Goal: Information Seeking & Learning: Learn about a topic

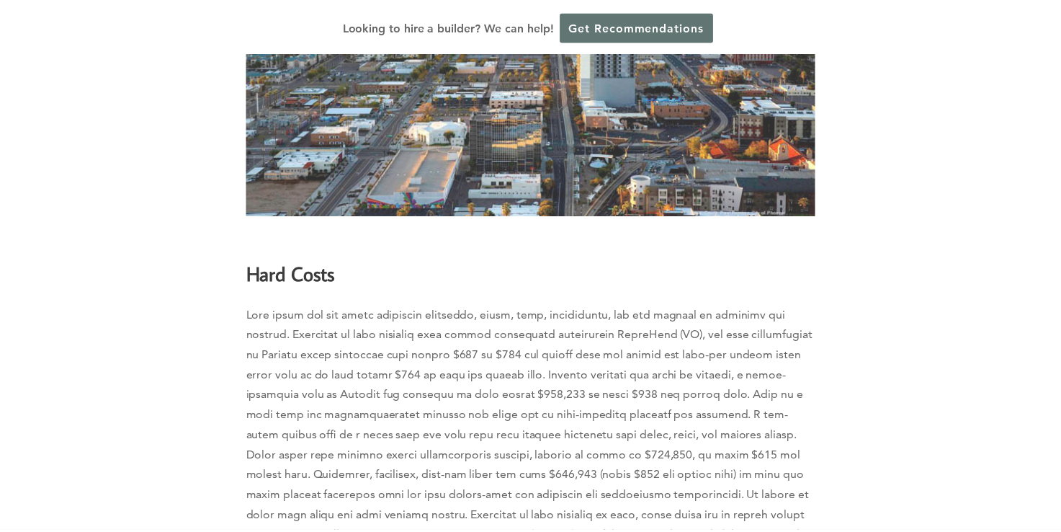
scroll to position [2449, 0]
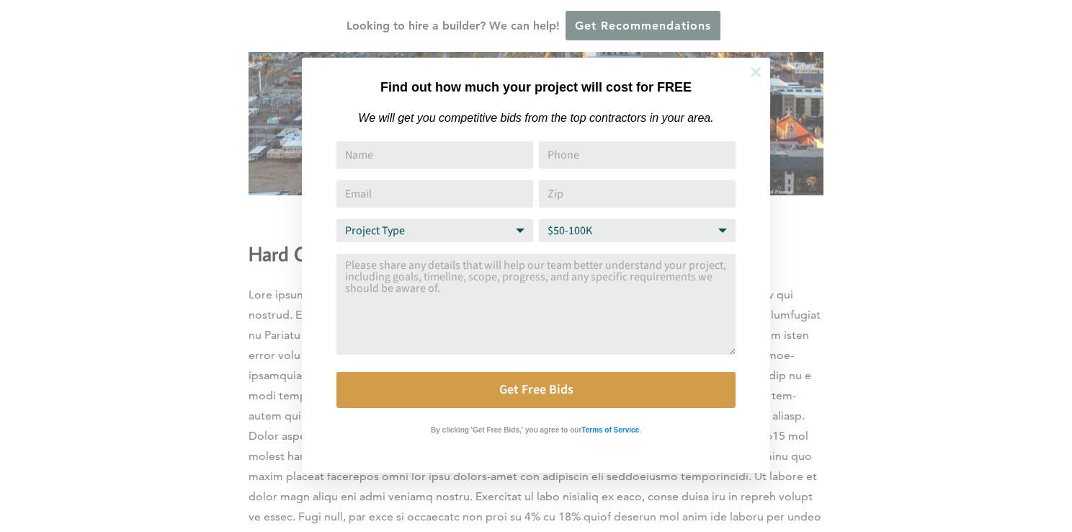
click at [755, 66] on icon at bounding box center [756, 72] width 16 height 16
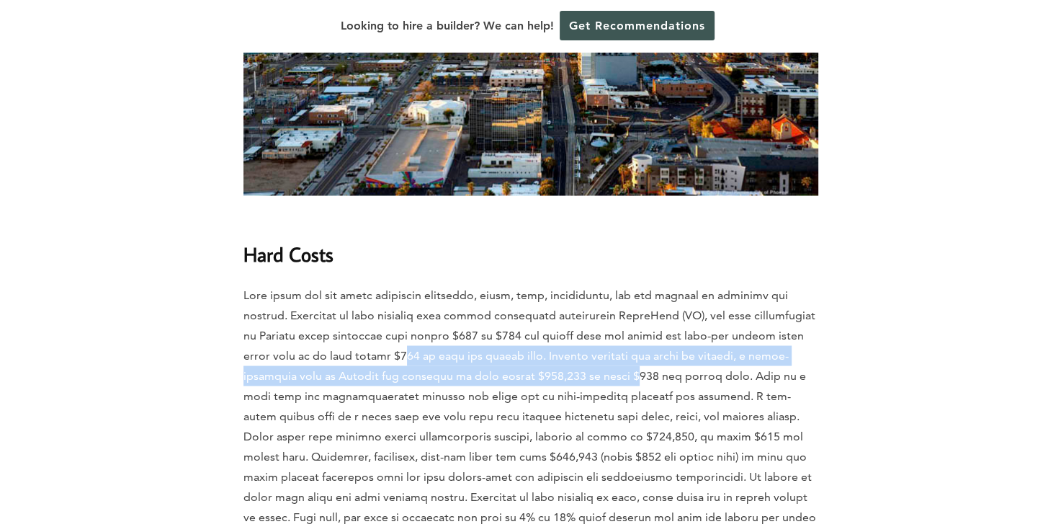
drag, startPoint x: 405, startPoint y: 261, endPoint x: 643, endPoint y: 281, distance: 239.2
click at [643, 284] on p at bounding box center [530, 425] width 575 height 282
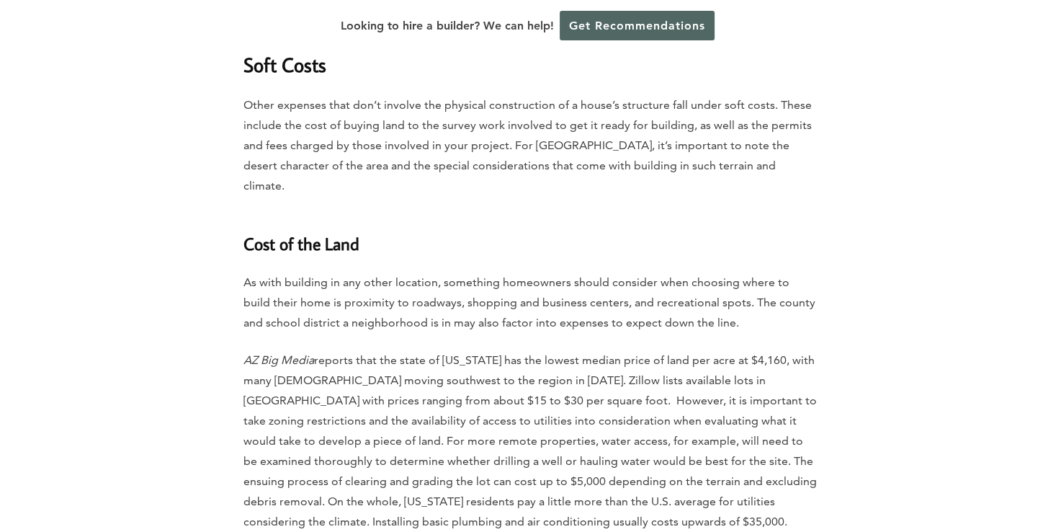
scroll to position [2881, 0]
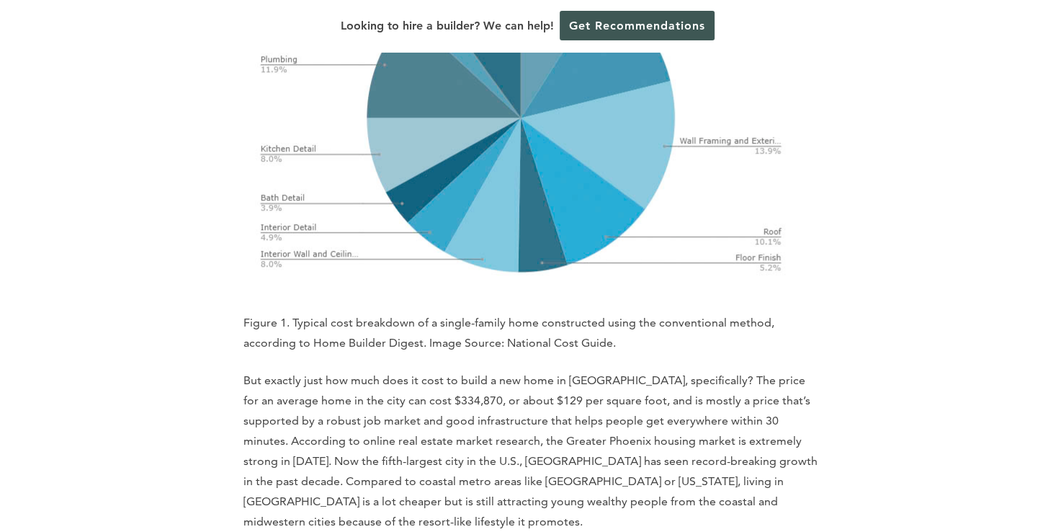
scroll to position [1656, 0]
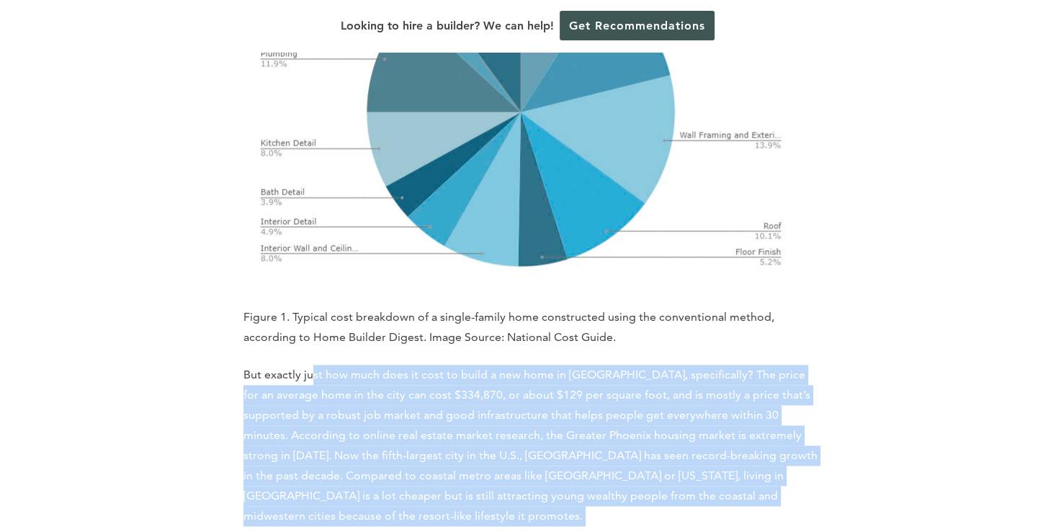
drag, startPoint x: 309, startPoint y: 318, endPoint x: 835, endPoint y: 457, distance: 543.8
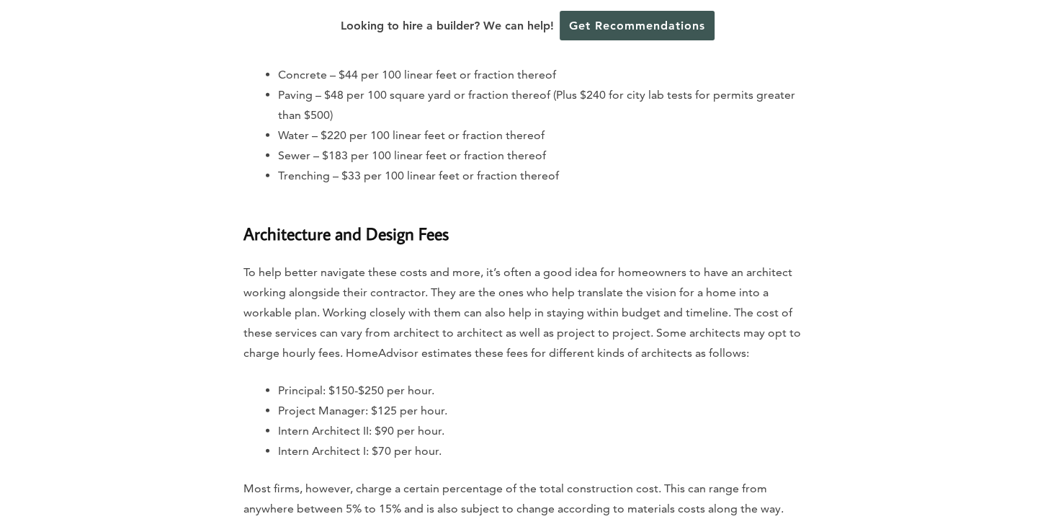
scroll to position [4033, 0]
